Goal: Task Accomplishment & Management: Manage account settings

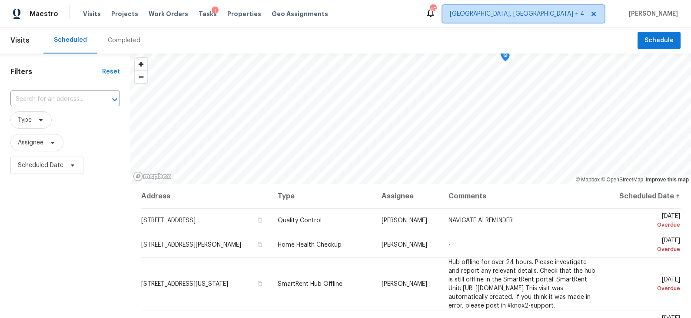
click at [568, 12] on span "[GEOGRAPHIC_DATA], [GEOGRAPHIC_DATA] + 4" at bounding box center [517, 14] width 135 height 9
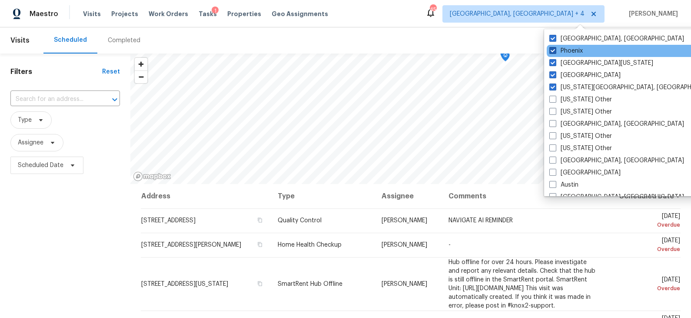
click at [568, 48] on label "Phoenix" at bounding box center [565, 51] width 33 height 9
click at [555, 48] on input "Phoenix" at bounding box center [552, 50] width 6 height 6
checkbox input "false"
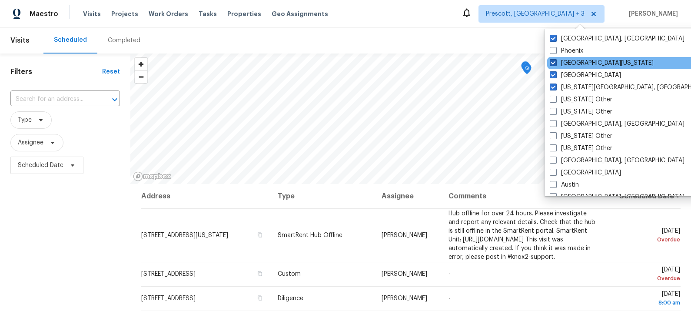
click at [570, 62] on label "[GEOGRAPHIC_DATA][US_STATE]" at bounding box center [602, 63] width 104 height 9
click at [555, 62] on input "[GEOGRAPHIC_DATA][US_STATE]" at bounding box center [553, 62] width 6 height 6
checkbox input "false"
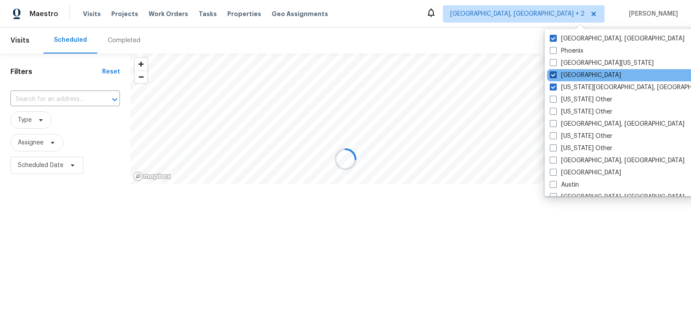
click at [570, 75] on label "[GEOGRAPHIC_DATA]" at bounding box center [585, 75] width 71 height 9
click at [555, 75] on input "[GEOGRAPHIC_DATA]" at bounding box center [553, 74] width 6 height 6
checkbox input "false"
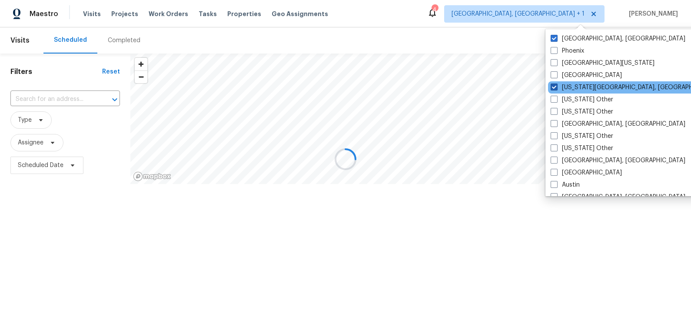
click at [570, 86] on label "[US_STATE][GEOGRAPHIC_DATA], [GEOGRAPHIC_DATA]" at bounding box center [634, 87] width 167 height 9
click at [556, 86] on input "[US_STATE][GEOGRAPHIC_DATA], [GEOGRAPHIC_DATA]" at bounding box center [554, 86] width 6 height 6
checkbox input "false"
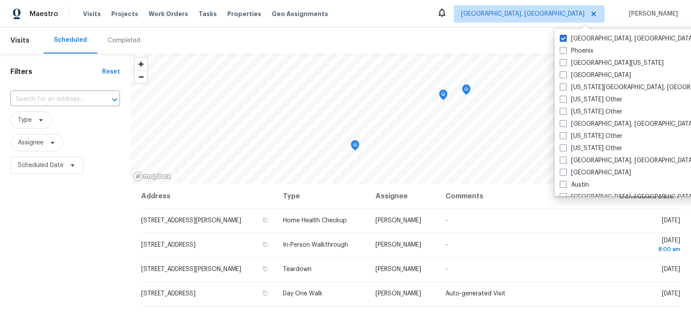
click at [486, 33] on div "Scheduled Completed" at bounding box center [340, 40] width 594 height 26
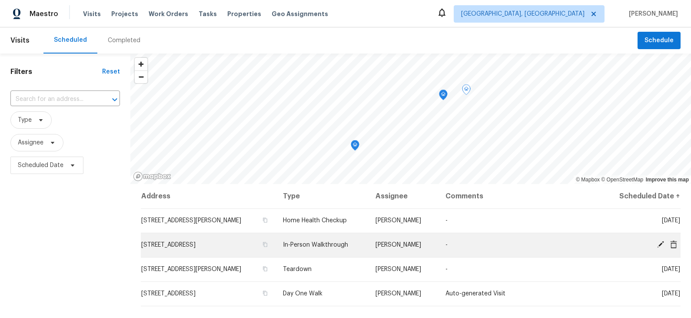
click at [662, 243] on icon at bounding box center [660, 244] width 7 height 7
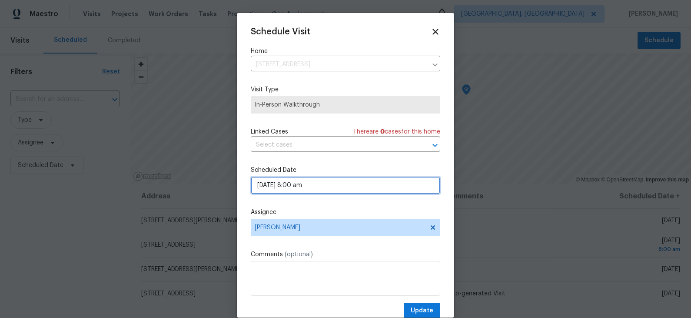
click at [317, 186] on input "[DATE] 8:00 am" at bounding box center [346, 184] width 190 height 17
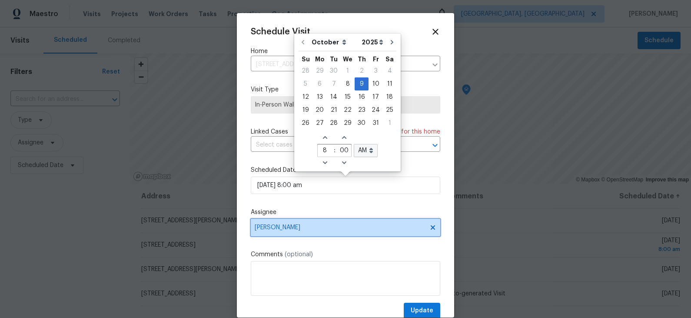
click at [307, 234] on span "[PERSON_NAME]" at bounding box center [346, 227] width 190 height 17
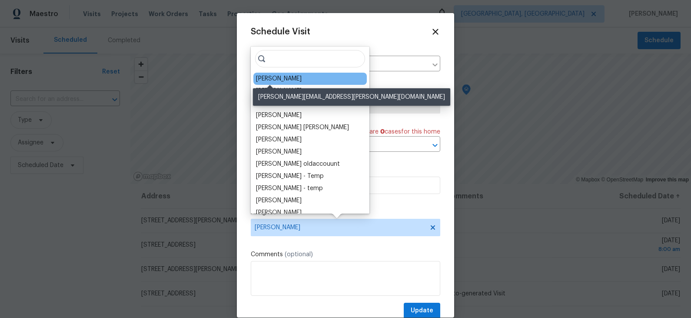
click at [274, 76] on div "[PERSON_NAME]" at bounding box center [279, 78] width 46 height 9
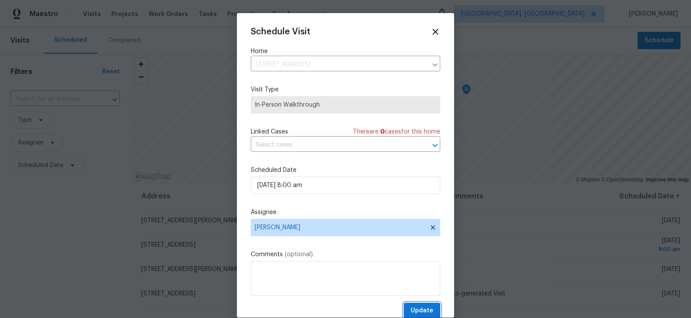
click at [421, 309] on span "Update" at bounding box center [422, 310] width 23 height 11
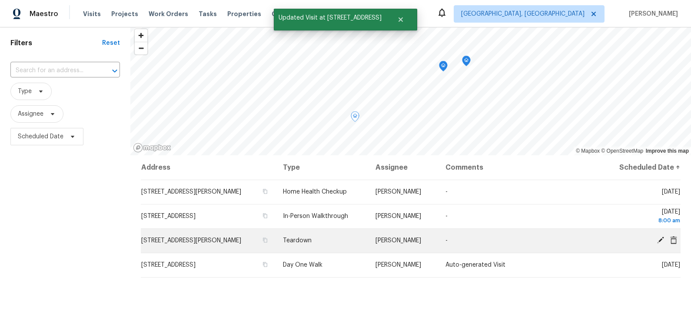
scroll to position [31, 0]
